Goal: Transaction & Acquisition: Subscribe to service/newsletter

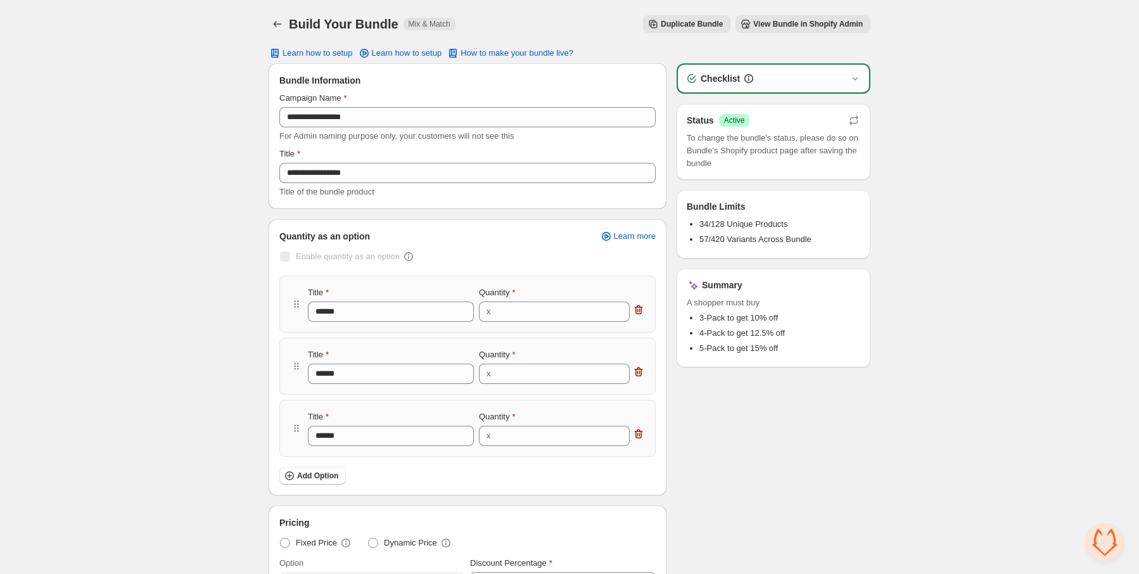
scroll to position [2484, 0]
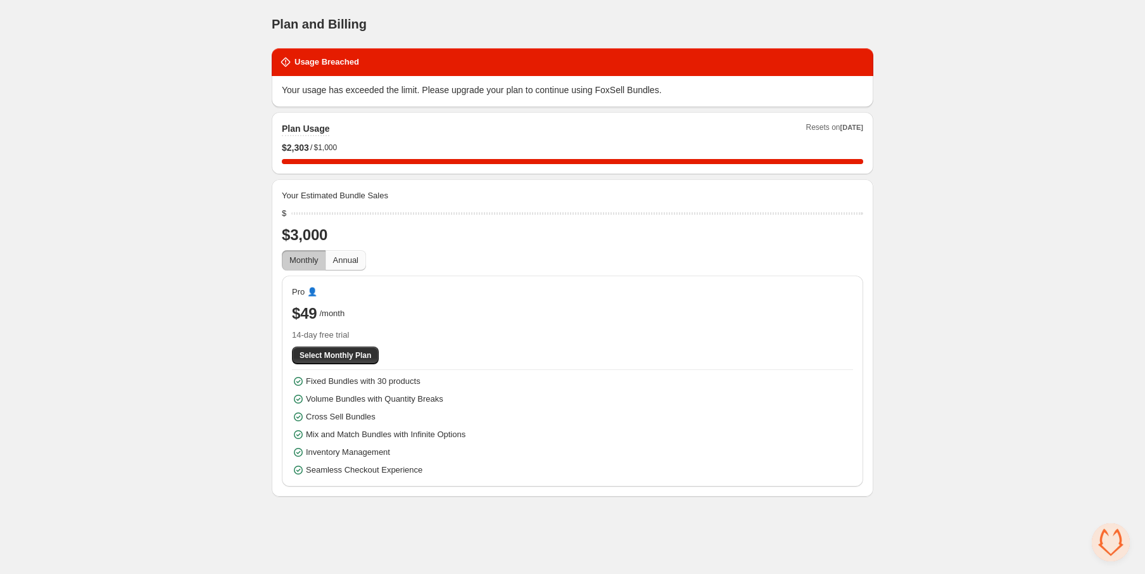
click at [348, 263] on span "Annual" at bounding box center [345, 260] width 25 height 10
click at [309, 255] on span "Monthly" at bounding box center [303, 260] width 29 height 10
click at [293, 206] on input "range" at bounding box center [577, 214] width 572 height 18
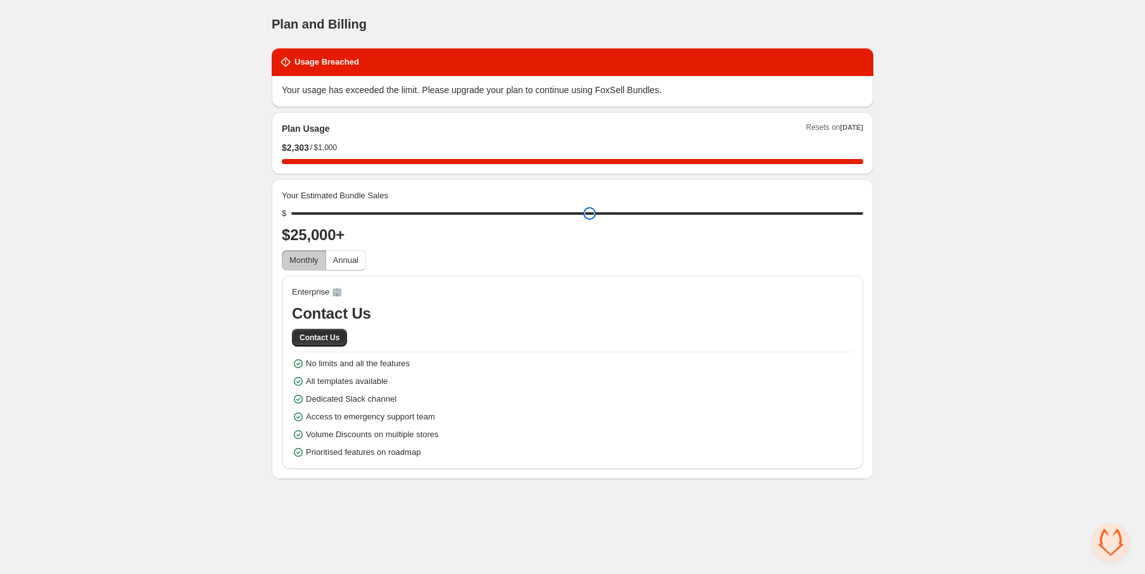
drag, startPoint x: 296, startPoint y: 210, endPoint x: 860, endPoint y: 194, distance: 564.0
click at [860, 205] on input "range" at bounding box center [577, 214] width 572 height 18
click at [764, 300] on div "Enterprise 🏢 Contact Us Contact Us No limits and all the features All templates…" at bounding box center [572, 372] width 561 height 173
drag, startPoint x: 856, startPoint y: 211, endPoint x: 849, endPoint y: 210, distance: 7.1
click at [849, 210] on input "range" at bounding box center [577, 214] width 572 height 18
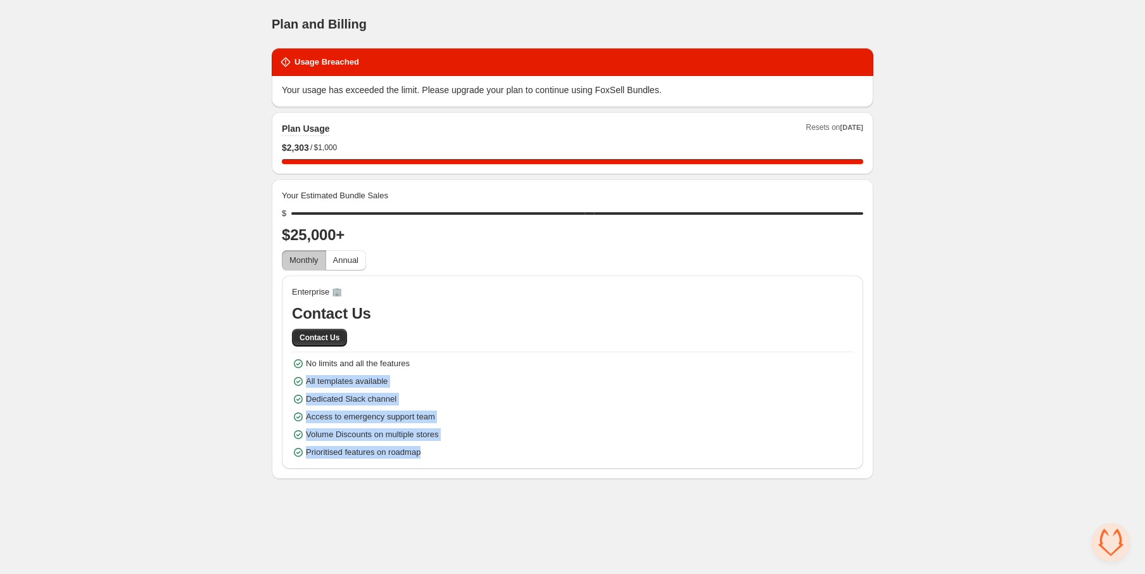
drag, startPoint x: 426, startPoint y: 460, endPoint x: 285, endPoint y: 371, distance: 166.8
click at [285, 371] on div "Enterprise 🏢 Contact Us Contact Us No limits and all the features All templates…" at bounding box center [573, 372] width 582 height 193
click at [318, 364] on span "No limits and all the features" at bounding box center [358, 363] width 104 height 13
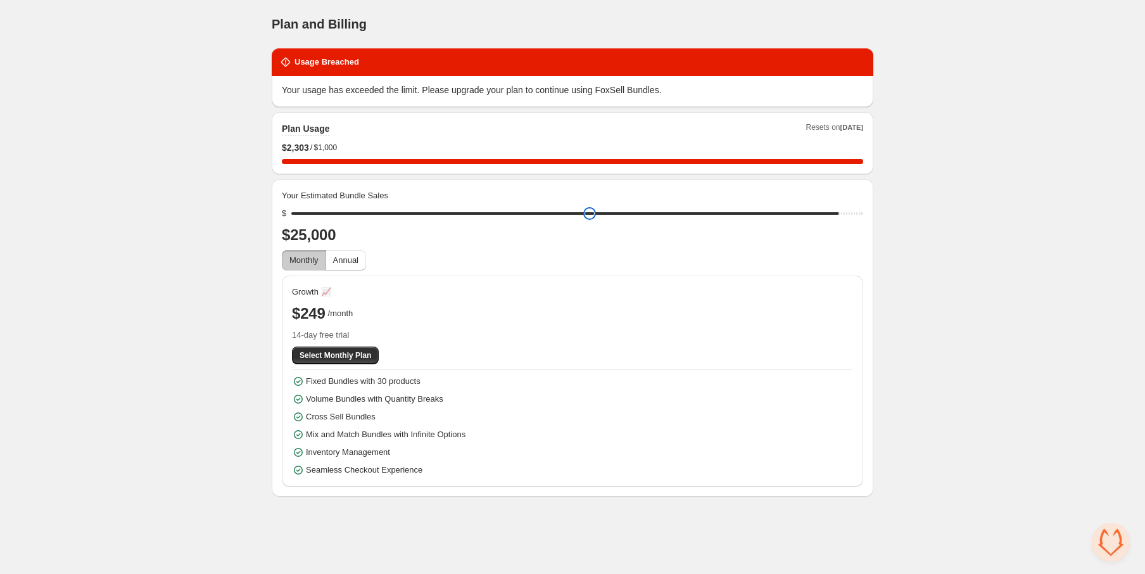
drag, startPoint x: 858, startPoint y: 213, endPoint x: 837, endPoint y: 213, distance: 21.5
type input "*****"
click at [837, 213] on input "range" at bounding box center [577, 214] width 572 height 18
click at [874, 327] on div "Plan and Billing. This page is ready Plan and Billing Usage Breached Your usage…" at bounding box center [573, 248] width 632 height 497
click at [362, 339] on span "14-day free trial" at bounding box center [572, 335] width 561 height 13
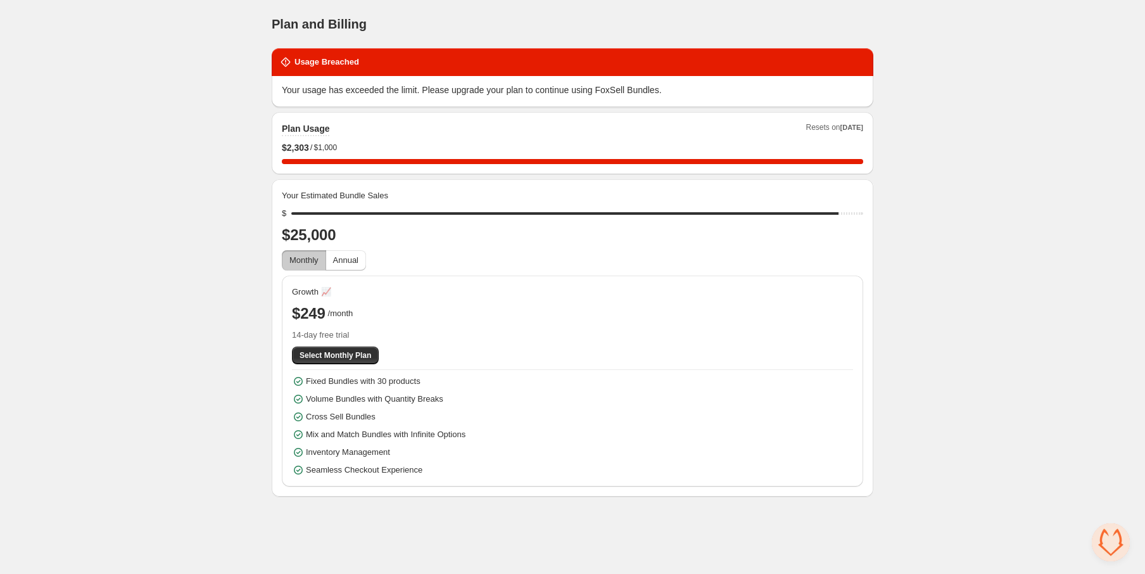
click at [339, 314] on span "/month" at bounding box center [340, 313] width 25 height 13
click at [319, 314] on span "$249" at bounding box center [309, 313] width 34 height 20
drag, startPoint x: 293, startPoint y: 312, endPoint x: 421, endPoint y: 315, distance: 128.0
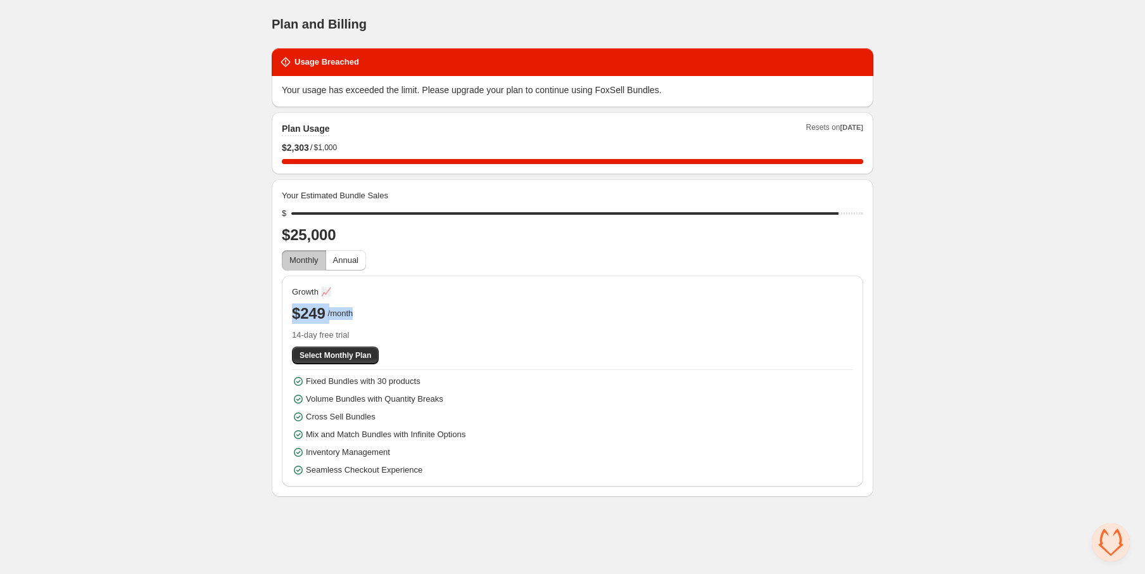
click at [421, 315] on div "$249 /month" at bounding box center [572, 313] width 561 height 20
click at [417, 315] on div "$249 /month" at bounding box center [572, 313] width 561 height 20
drag, startPoint x: 372, startPoint y: 314, endPoint x: 293, endPoint y: 308, distance: 78.7
click at [293, 308] on div "$249 /month" at bounding box center [572, 313] width 561 height 20
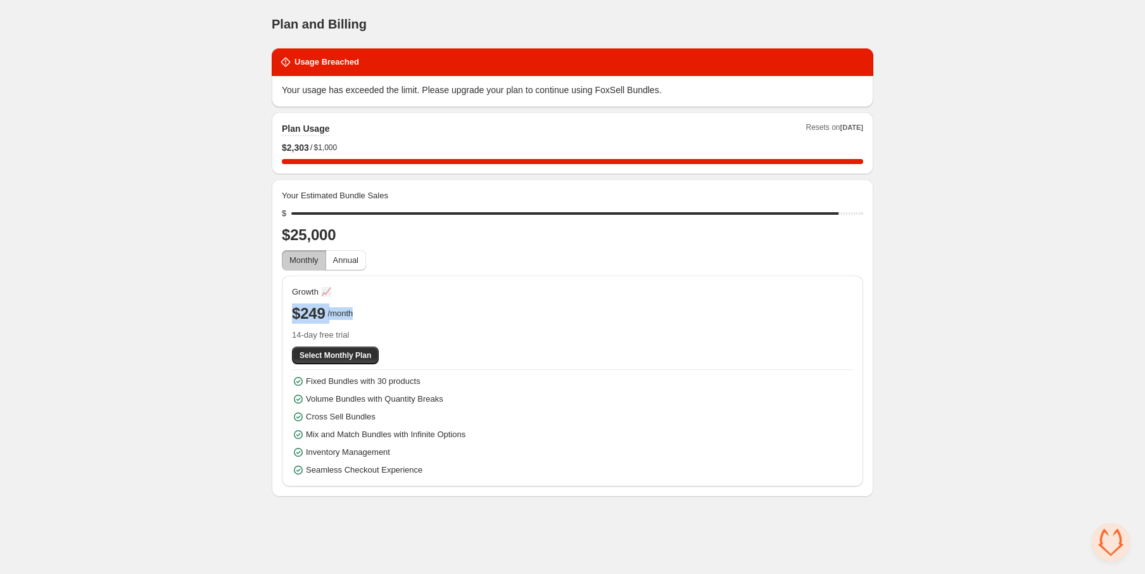
click at [301, 308] on span "$249" at bounding box center [309, 313] width 34 height 20
click at [317, 313] on span "$249" at bounding box center [309, 313] width 34 height 20
drag, startPoint x: 317, startPoint y: 313, endPoint x: 346, endPoint y: 262, distance: 59.3
click at [317, 313] on span "$249" at bounding box center [309, 313] width 34 height 20
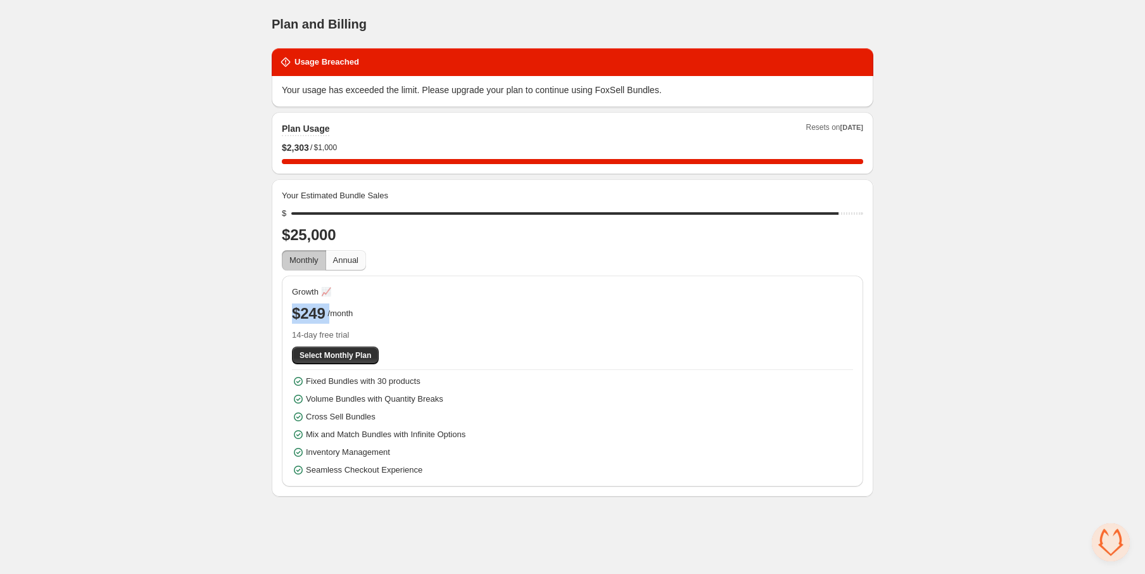
click at [346, 261] on span "Annual" at bounding box center [345, 260] width 25 height 10
click at [310, 265] on span "Monthly" at bounding box center [303, 260] width 29 height 13
click at [357, 259] on span "Annual" at bounding box center [345, 260] width 25 height 10
click at [467, 346] on div "Select Annual Plan" at bounding box center [572, 355] width 561 height 18
drag, startPoint x: 403, startPoint y: 327, endPoint x: 280, endPoint y: 297, distance: 126.6
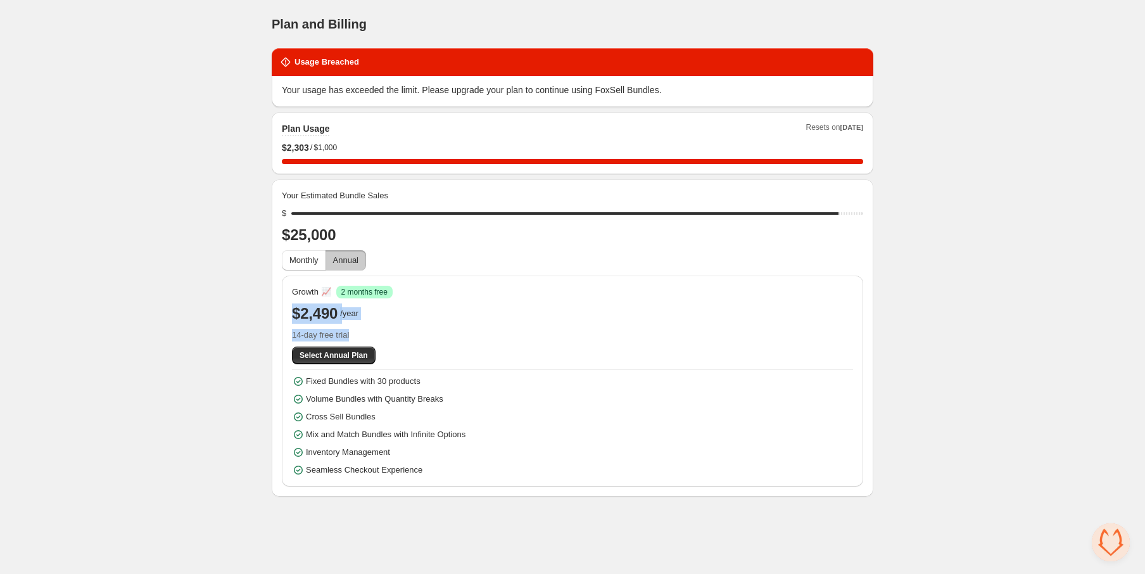
click at [282, 304] on div "Growth 📈 Success 2 months free $2,490 /year 14-day free trial Select Annual Pla…" at bounding box center [573, 381] width 582 height 211
click at [354, 307] on span "/year" at bounding box center [349, 313] width 18 height 13
click at [365, 332] on span "14-day free trial" at bounding box center [572, 335] width 561 height 13
drag, startPoint x: 345, startPoint y: 324, endPoint x: 283, endPoint y: 289, distance: 70.6
click at [282, 290] on div "Growth 📈 Success 2 months free $2,490 /year 14-day free trial Select Annual Pla…" at bounding box center [573, 381] width 582 height 211
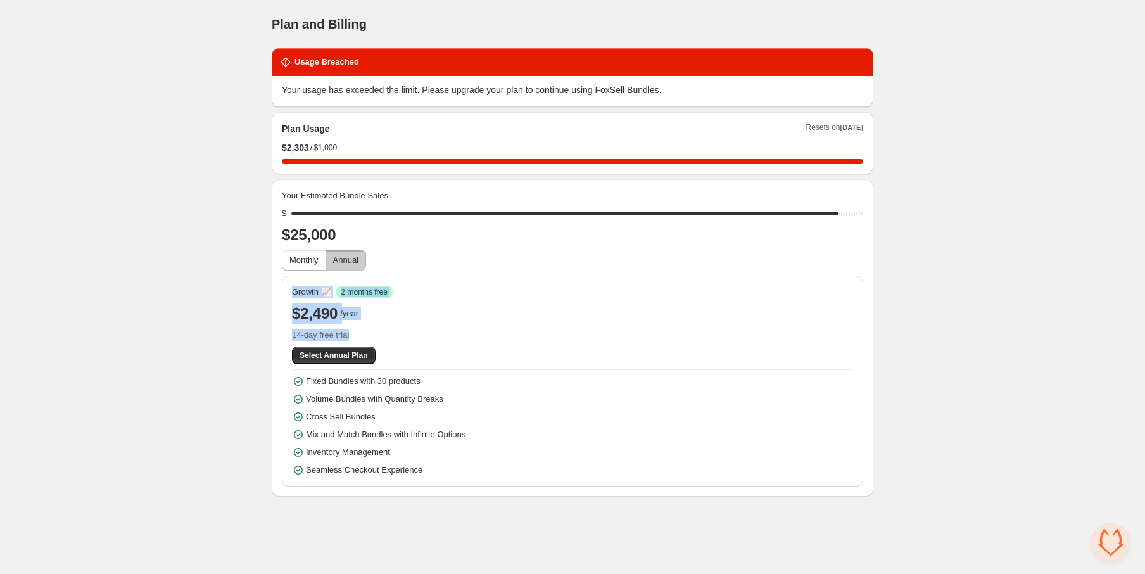
click at [324, 331] on span "14-day free trial" at bounding box center [572, 335] width 561 height 13
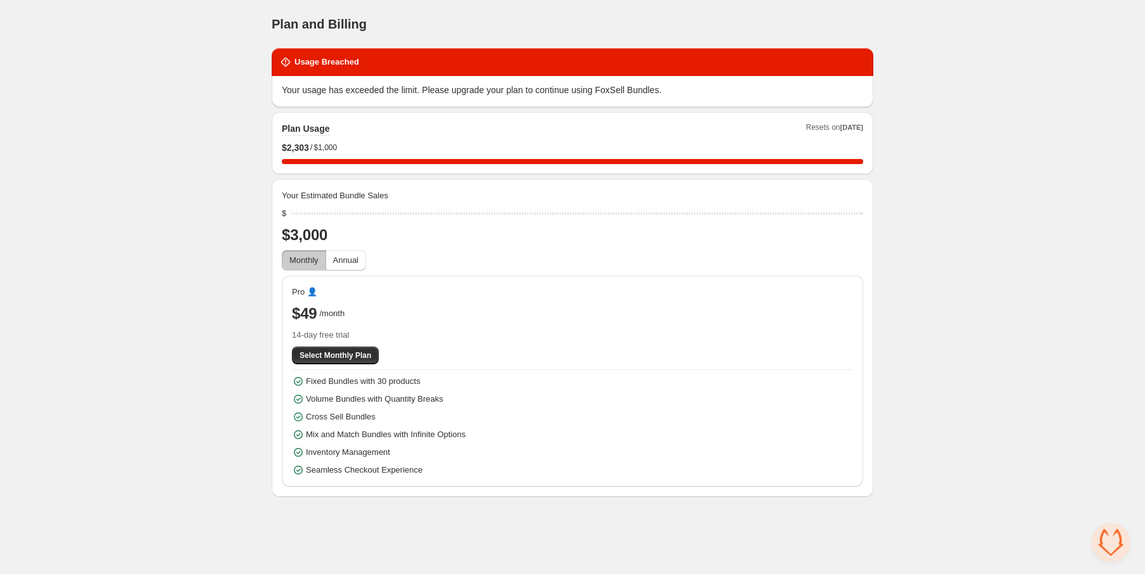
click at [121, 170] on div "Home Bundles Analytics Plan and Billing Plan and Billing. This page is ready Pl…" at bounding box center [572, 248] width 1145 height 497
click at [176, 102] on div "Home Bundles Analytics Plan and Billing Plan and Billing. This page is ready Pl…" at bounding box center [572, 248] width 1145 height 497
